Goal: Information Seeking & Learning: Find specific page/section

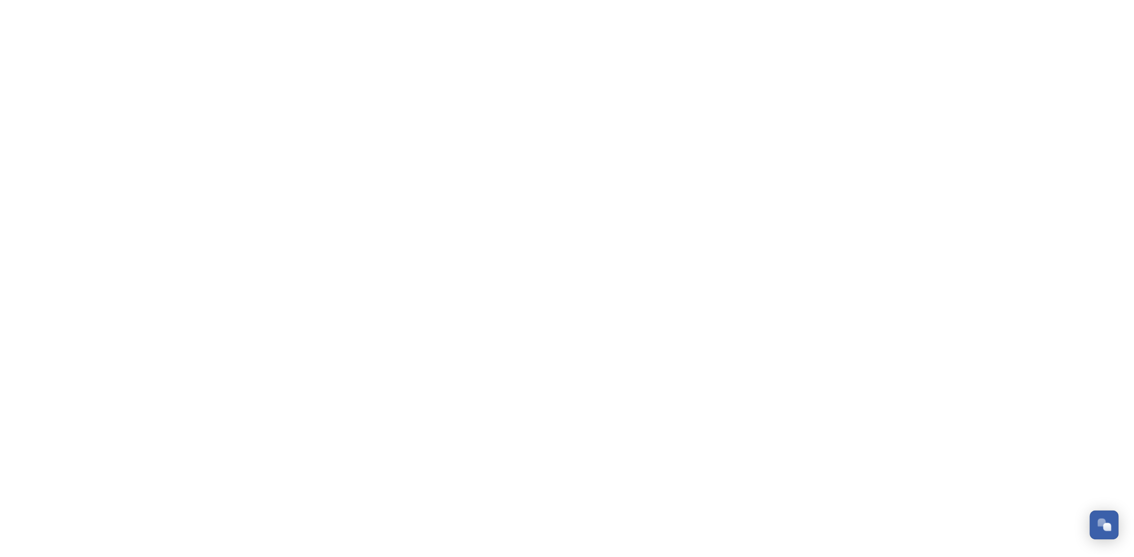
scroll to position [154, 0]
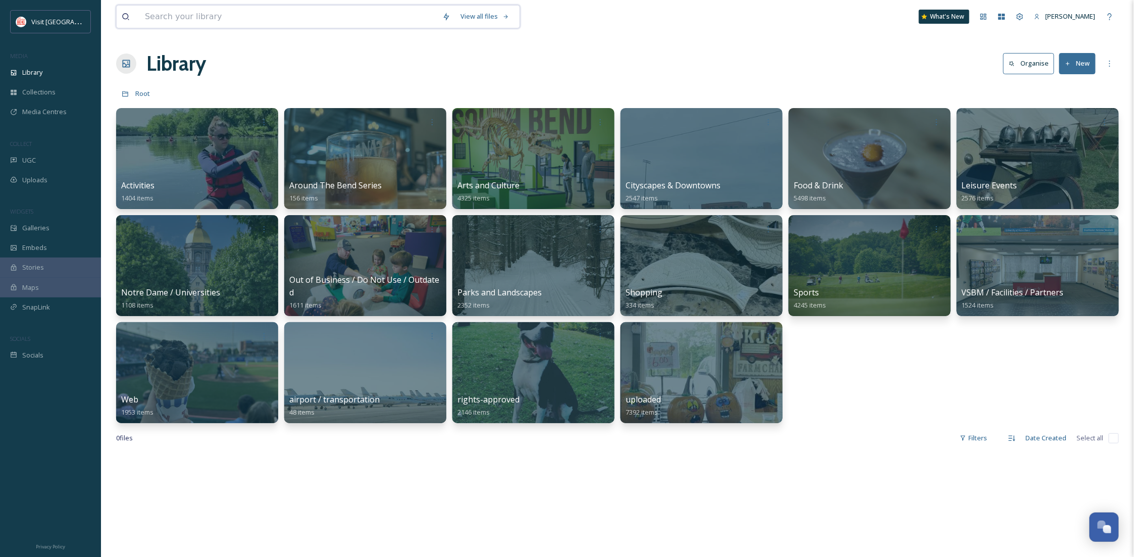
click at [203, 22] on input at bounding box center [288, 17] width 297 height 22
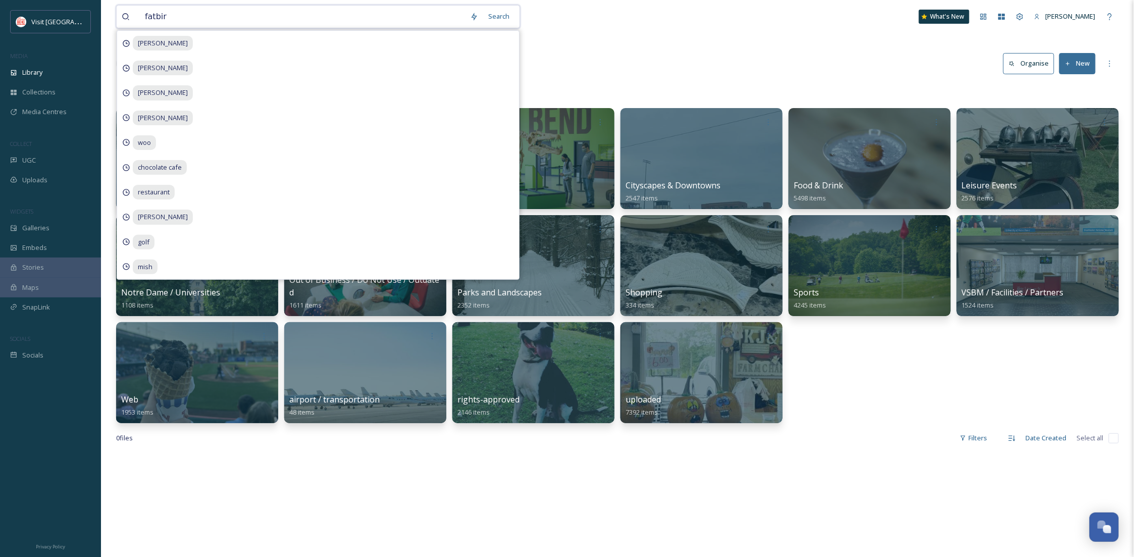
type input "fatbird"
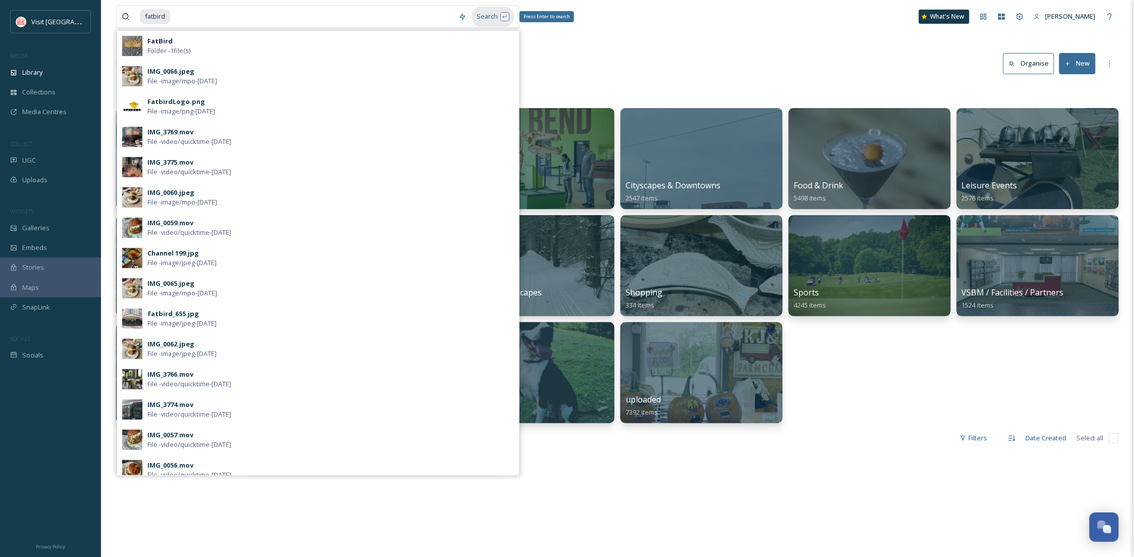
click at [507, 18] on div "Search Press Enter to search" at bounding box center [493, 17] width 43 height 20
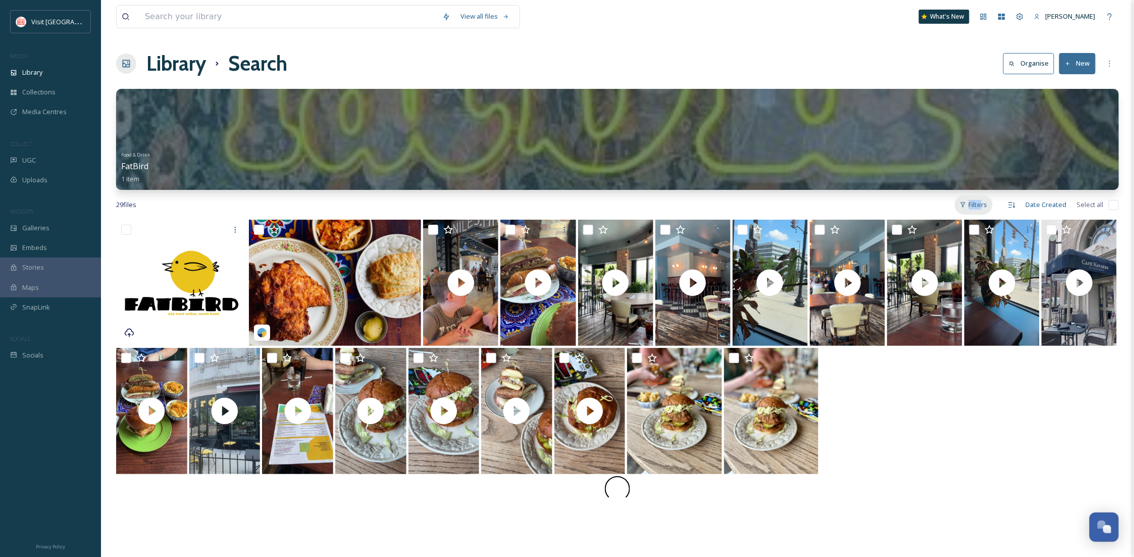
click at [983, 201] on div "Filters" at bounding box center [974, 205] width 38 height 20
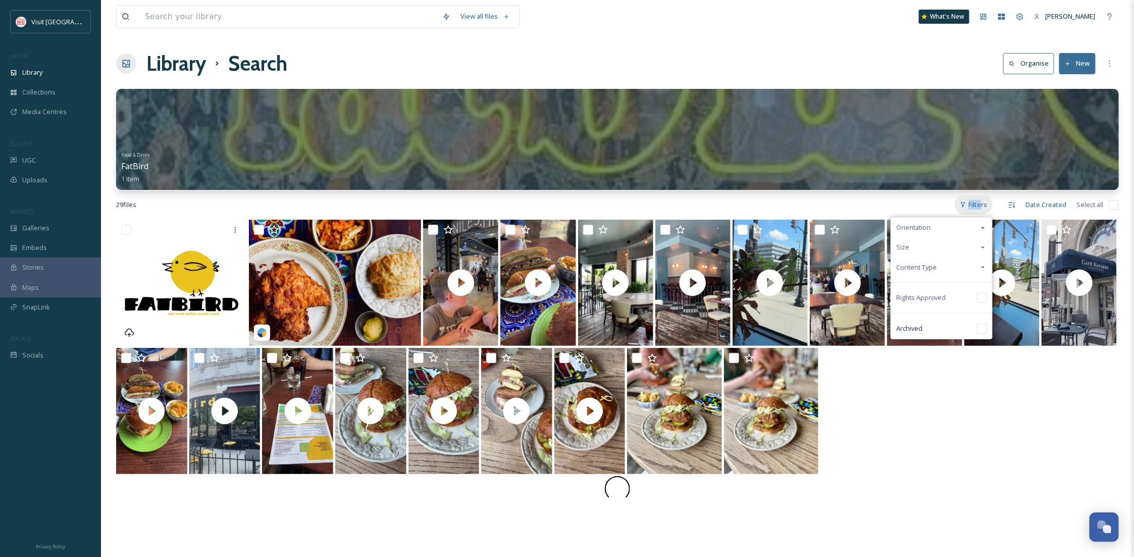
click at [982, 201] on div "Filters" at bounding box center [974, 205] width 38 height 20
click at [901, 462] on div at bounding box center [617, 412] width 1003 height 128
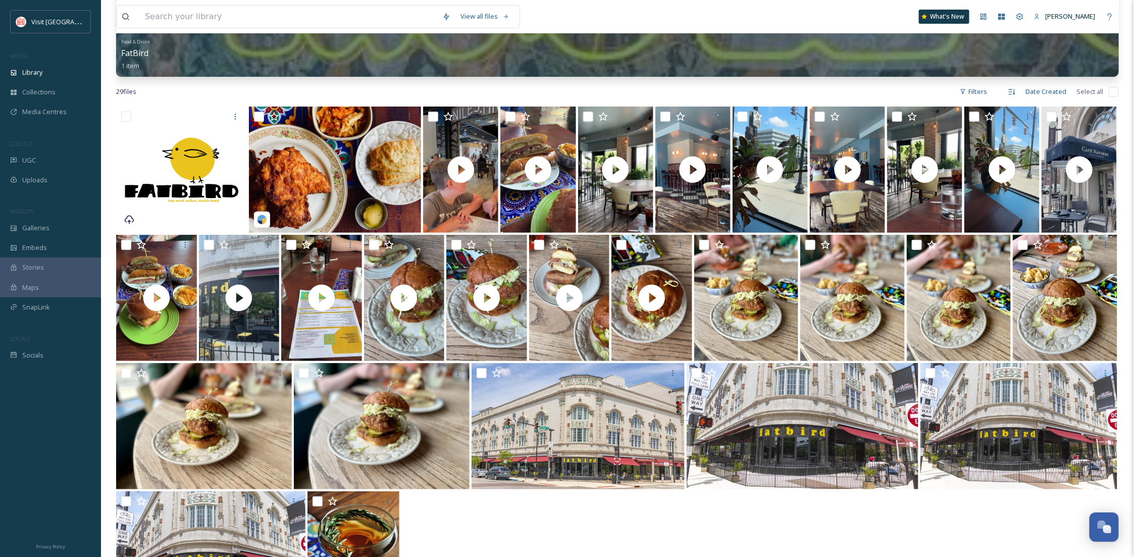
scroll to position [40, 0]
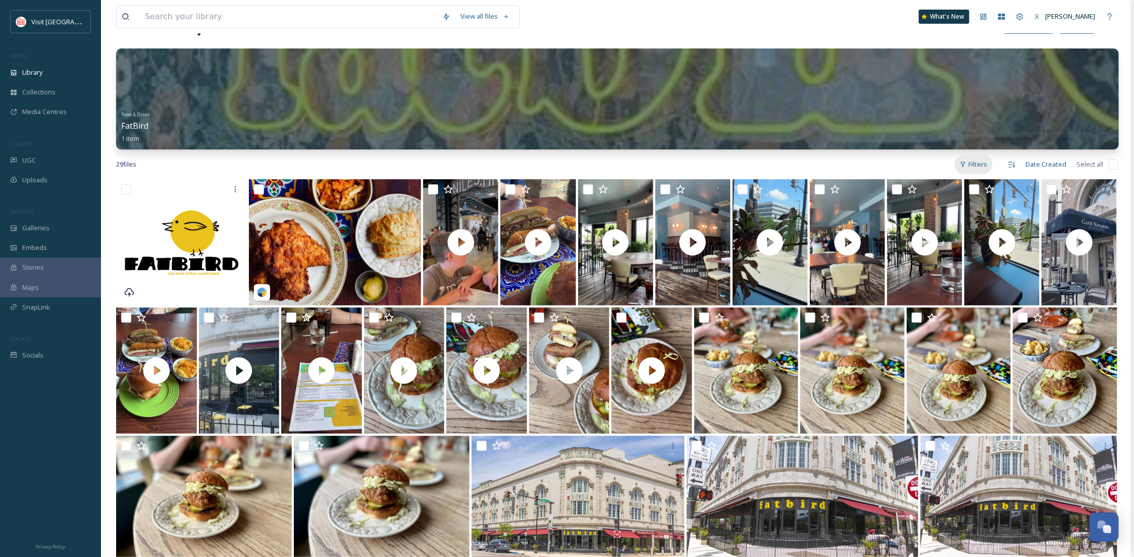
click at [974, 164] on div "Filters" at bounding box center [974, 165] width 38 height 20
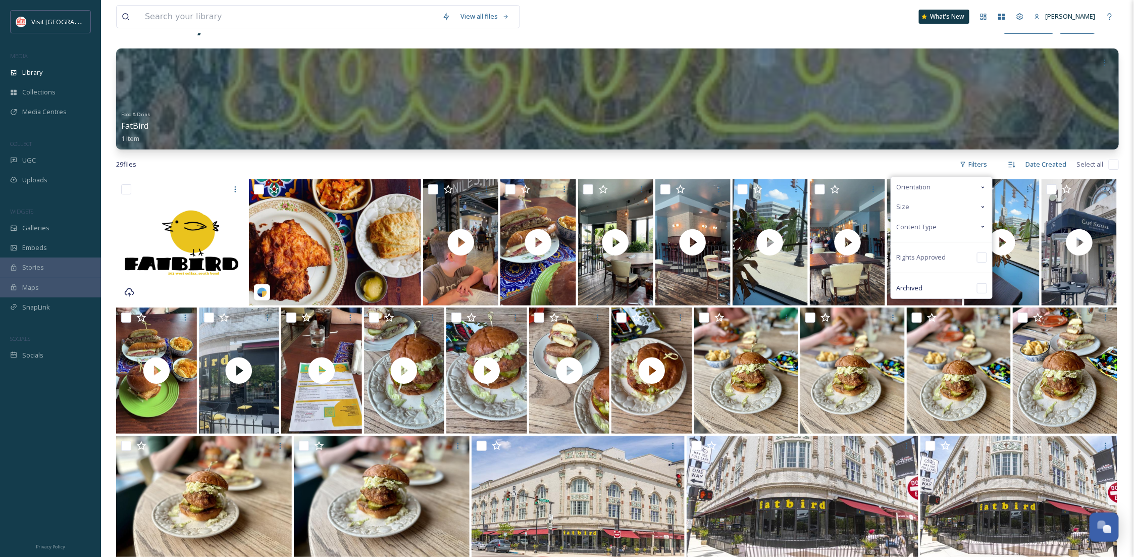
click at [938, 225] on div "Content Type" at bounding box center [941, 227] width 101 height 20
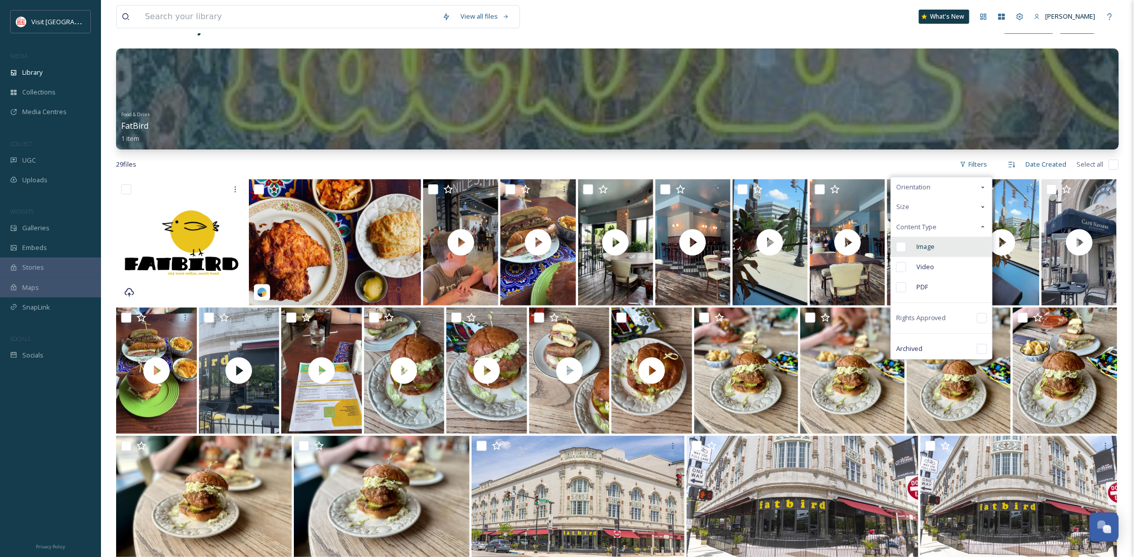
click at [940, 241] on div "Image" at bounding box center [941, 247] width 101 height 20
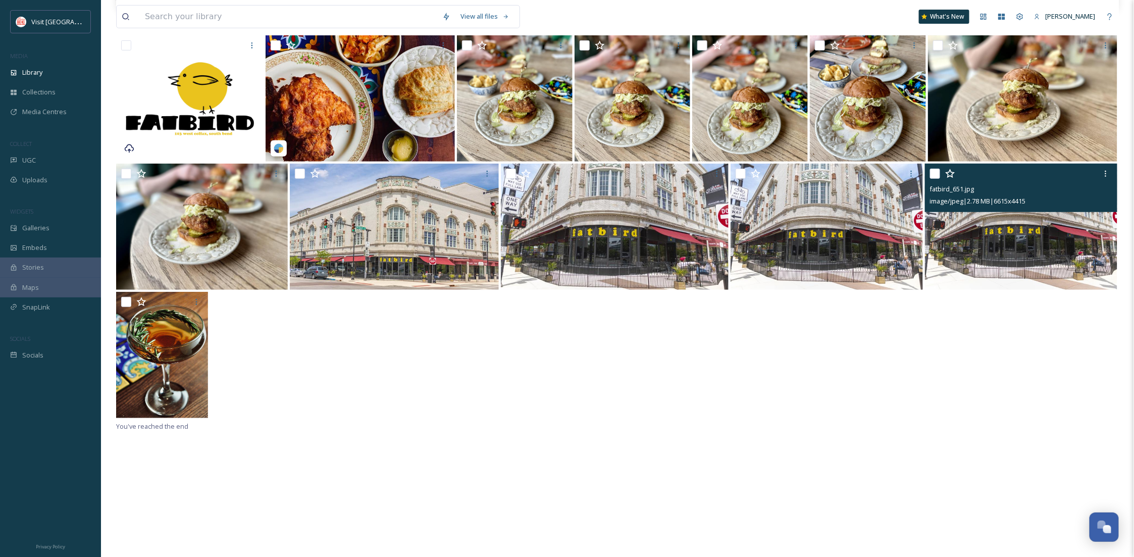
scroll to position [130, 0]
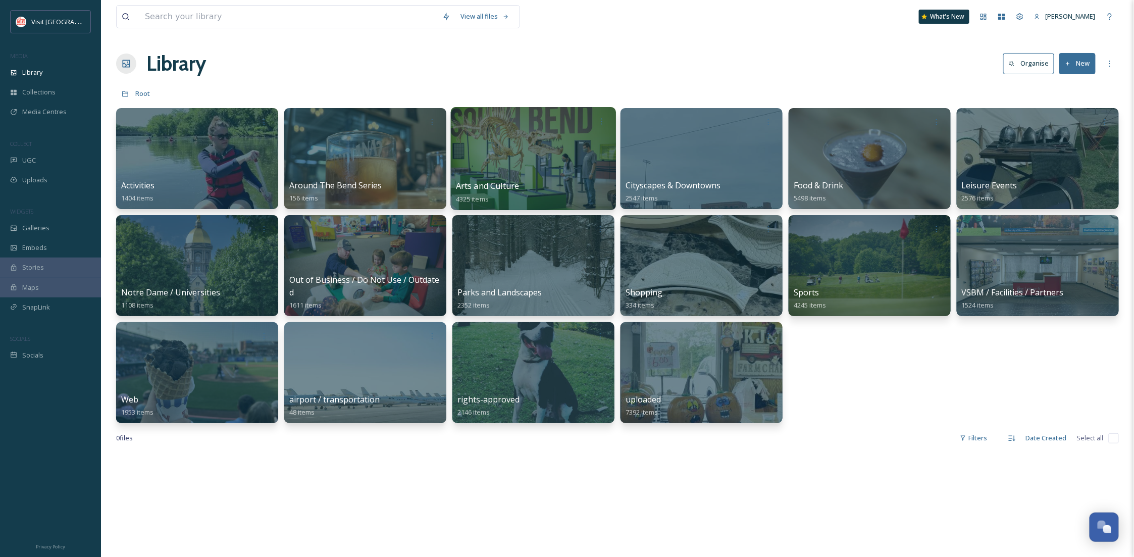
click at [523, 162] on div at bounding box center [533, 158] width 165 height 103
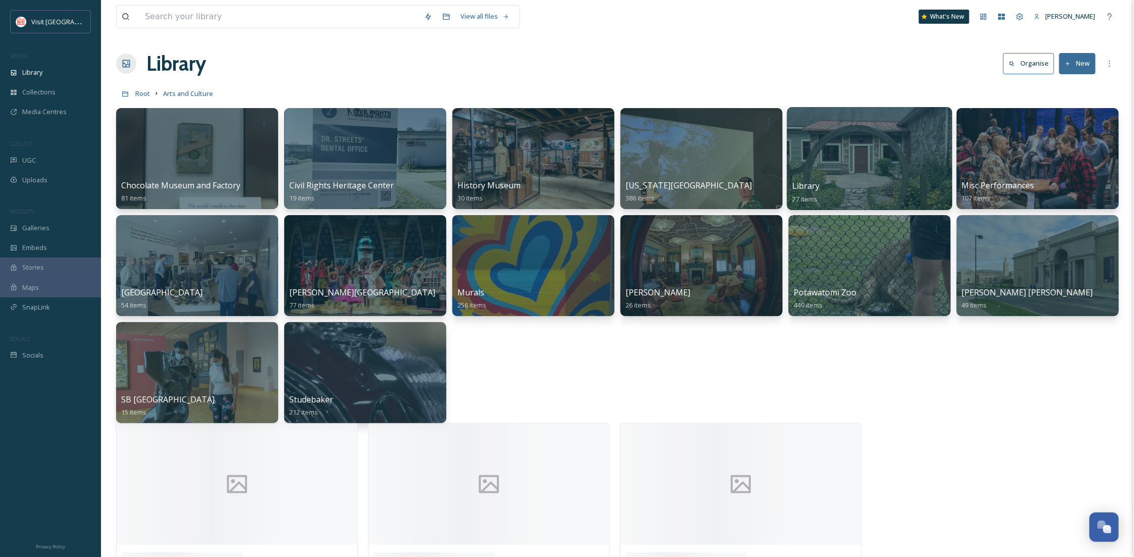
click at [829, 178] on div at bounding box center [869, 158] width 165 height 103
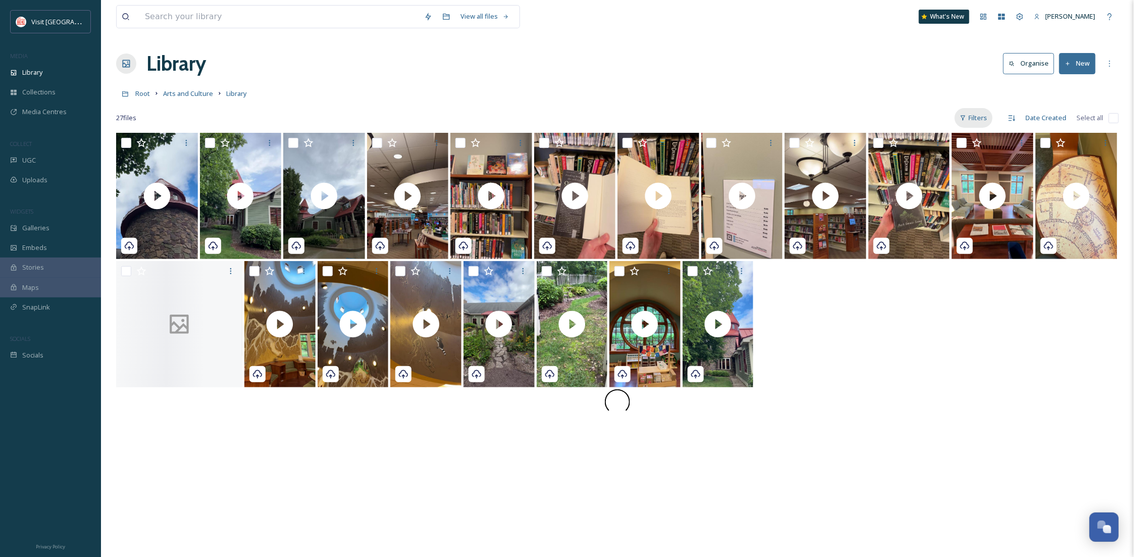
click at [968, 116] on div "Filters" at bounding box center [974, 118] width 38 height 20
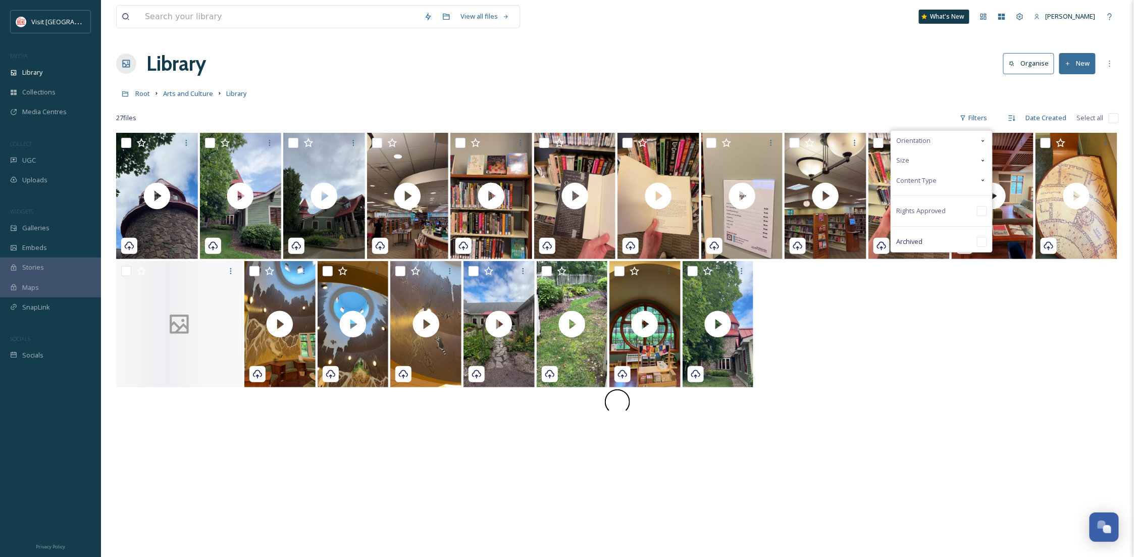
click at [958, 179] on div "Content Type" at bounding box center [941, 181] width 101 height 20
click at [961, 192] on div "Image" at bounding box center [941, 200] width 101 height 20
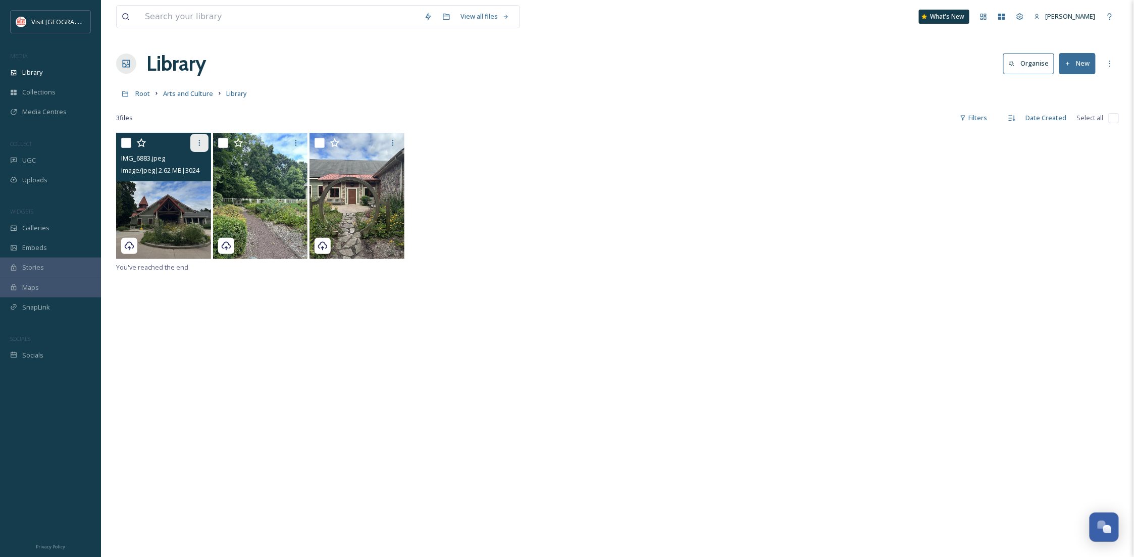
click at [197, 147] on icon at bounding box center [199, 143] width 8 height 8
click at [734, 245] on div at bounding box center [617, 197] width 1003 height 128
